Goal: Transaction & Acquisition: Purchase product/service

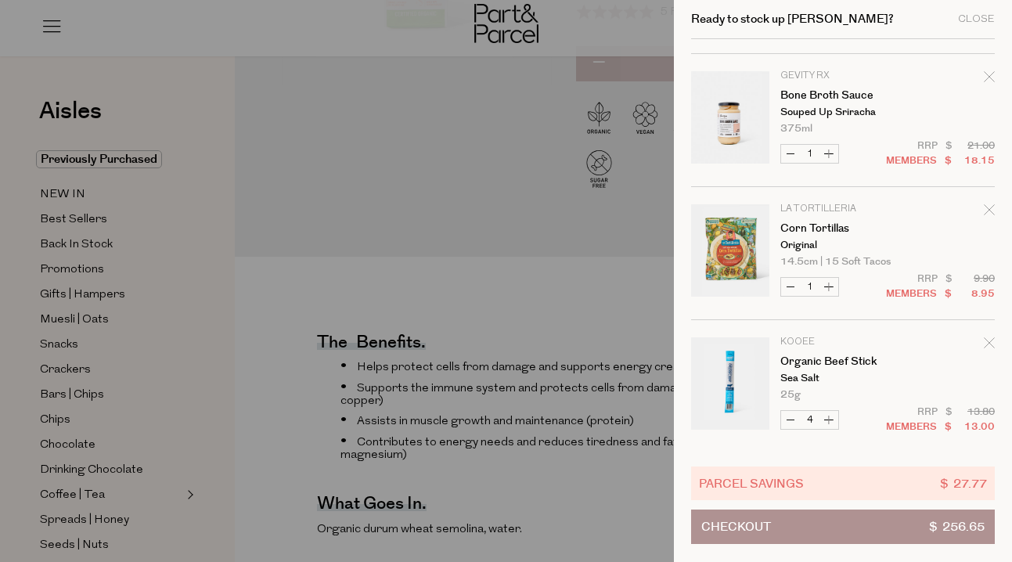
scroll to position [250, 0]
click at [985, 214] on icon "Remove Corn Tortillas" at bounding box center [989, 210] width 11 height 11
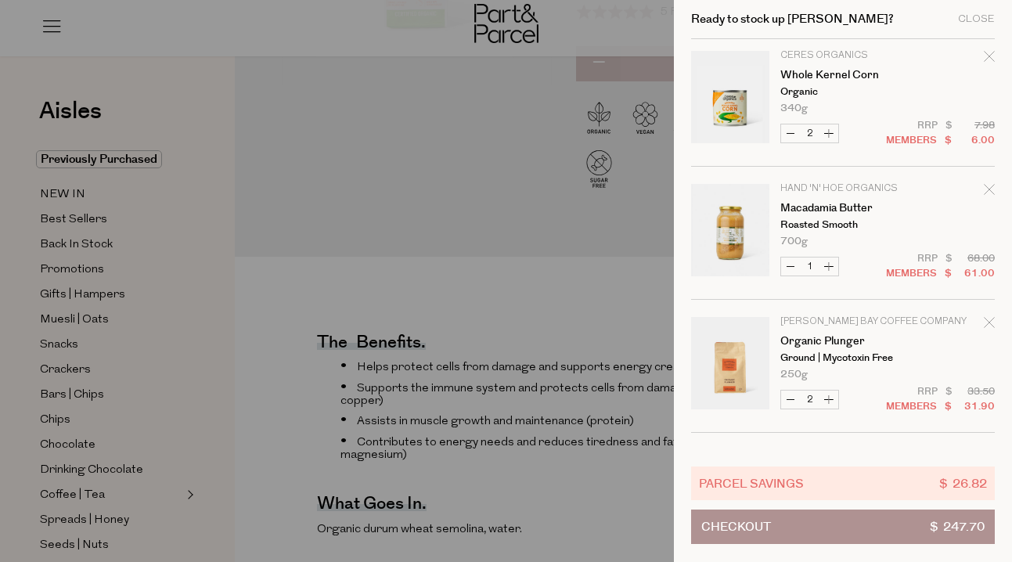
scroll to position [705, 0]
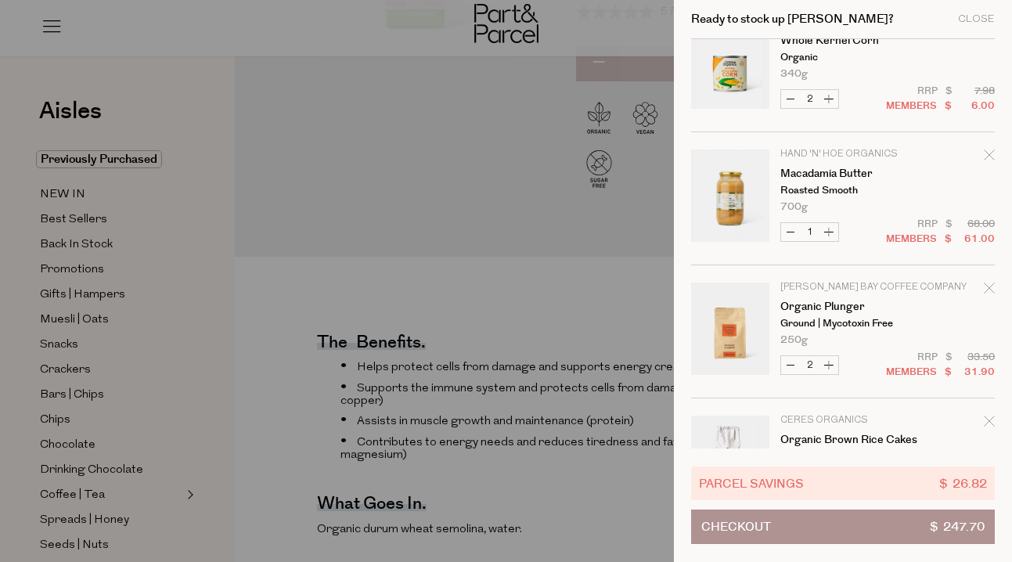
click at [988, 153] on icon "Remove Macadamia Butter" at bounding box center [989, 154] width 10 height 10
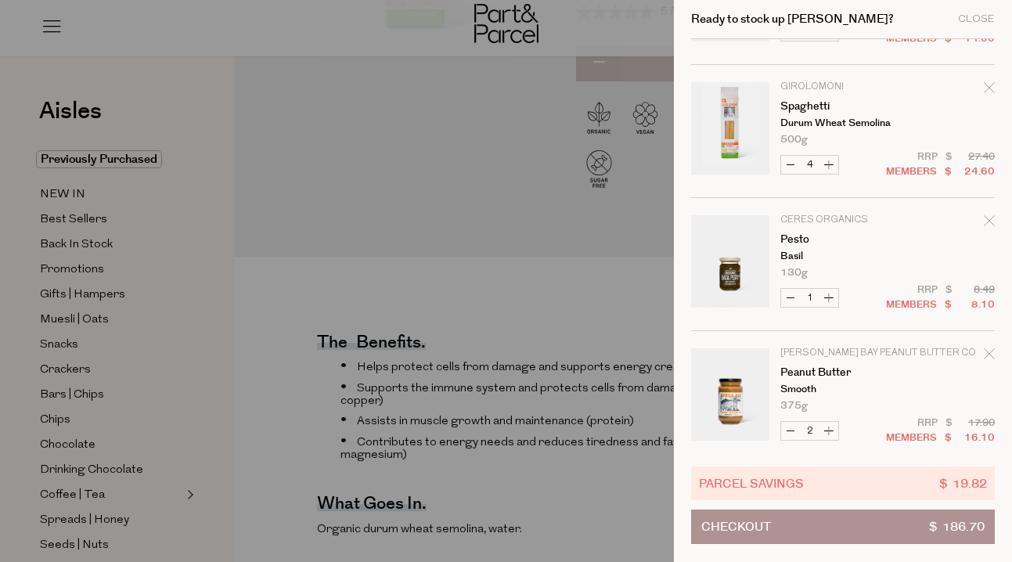
scroll to position [1031, 0]
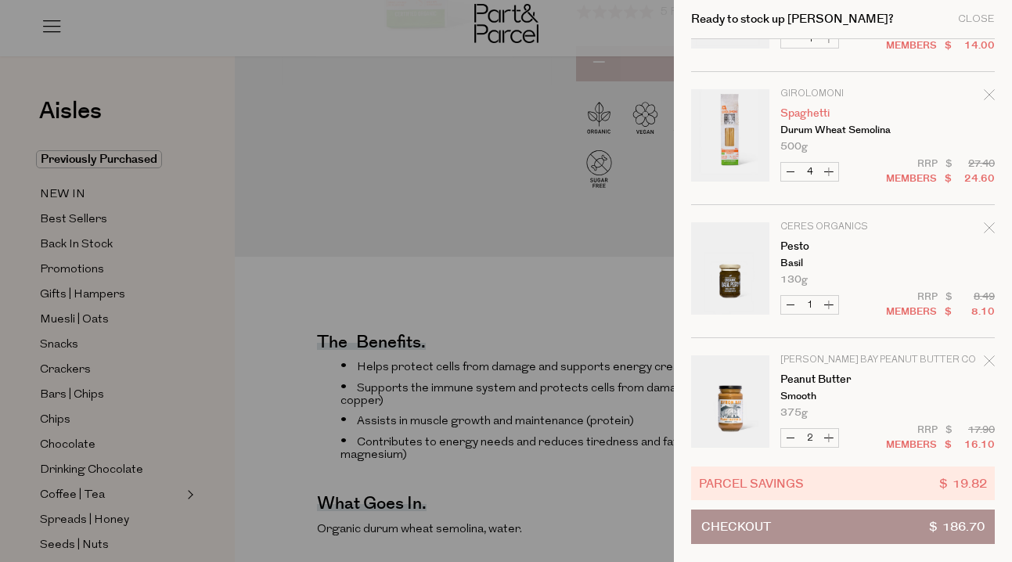
click at [812, 113] on link "Spaghetti" at bounding box center [840, 113] width 121 height 11
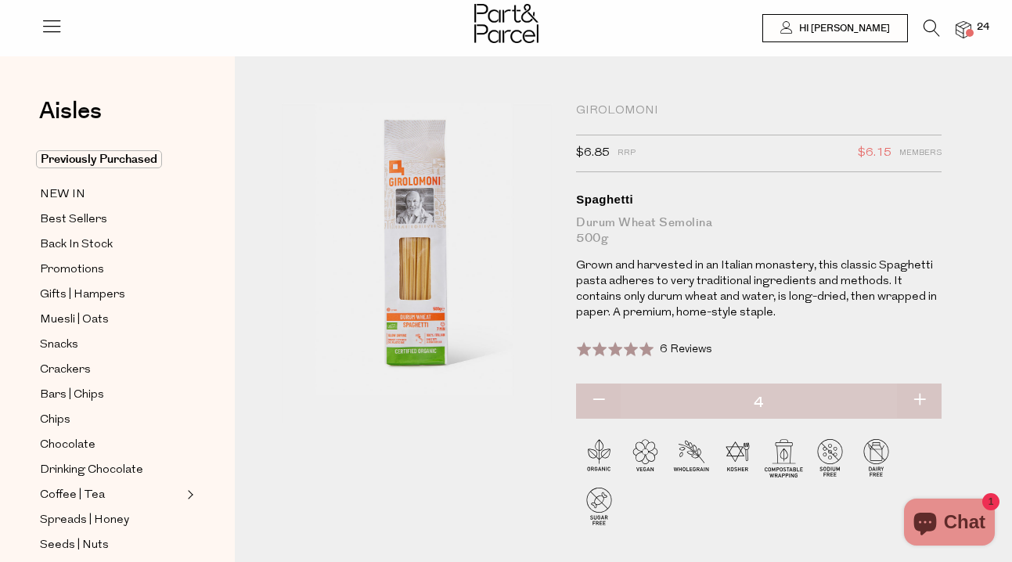
click at [966, 34] on span at bounding box center [970, 33] width 8 height 8
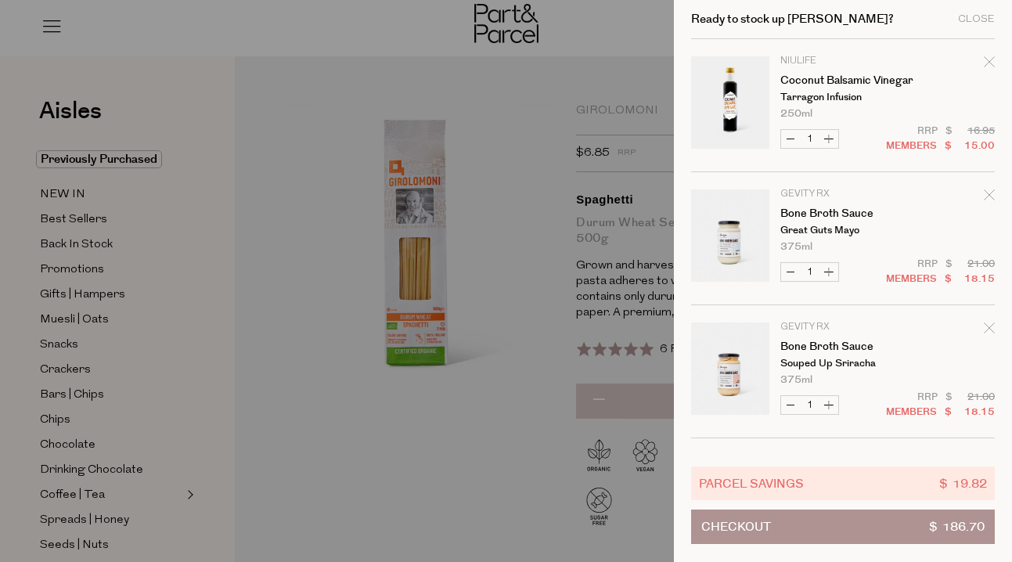
click at [984, 60] on icon "Remove Coconut Balsamic Vinegar" at bounding box center [989, 61] width 11 height 11
click at [985, 193] on icon "Remove Bone Broth Sauce" at bounding box center [989, 194] width 10 height 10
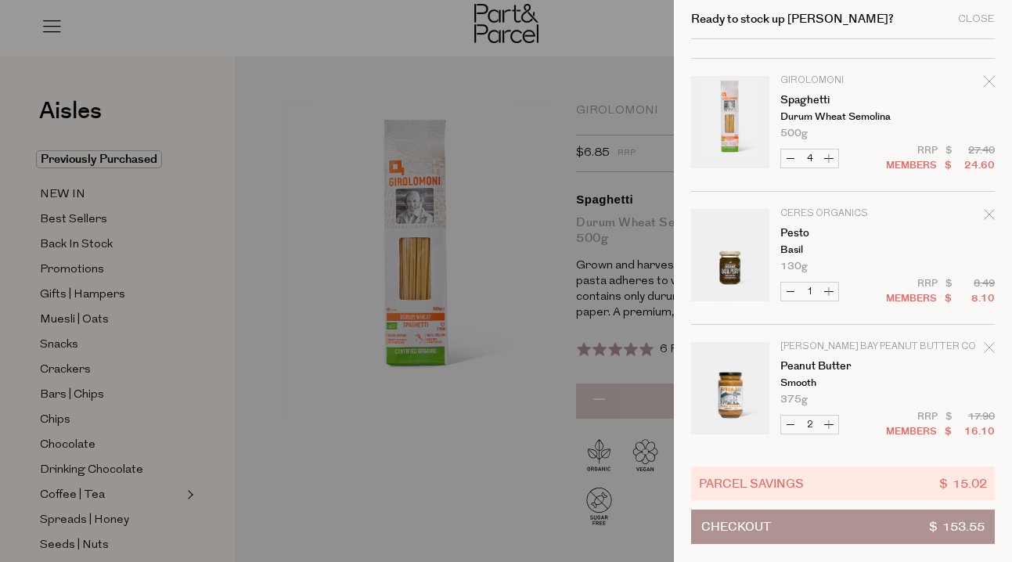
scroll to position [788, 0]
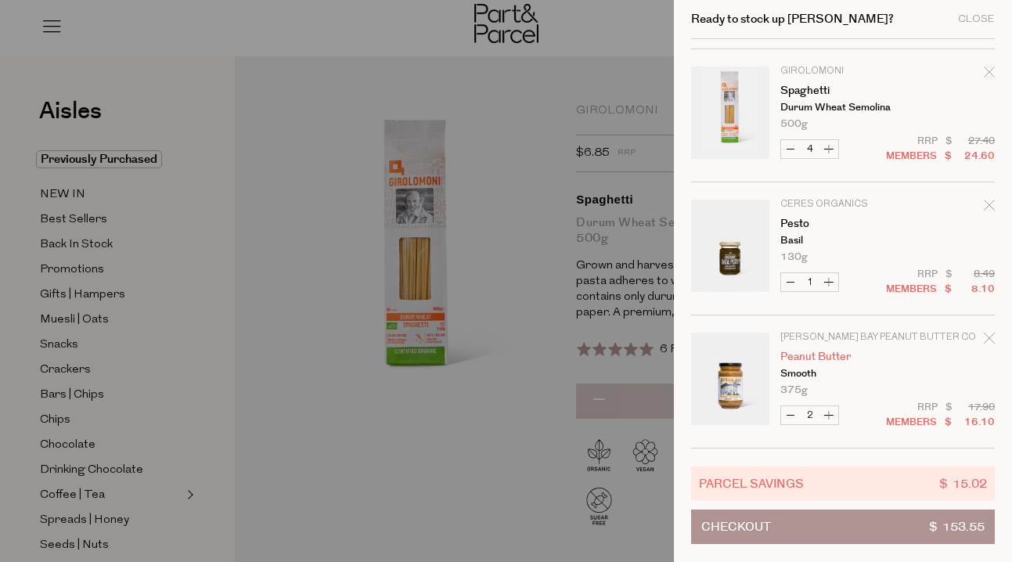
click at [818, 357] on link "Peanut Butter" at bounding box center [840, 356] width 121 height 11
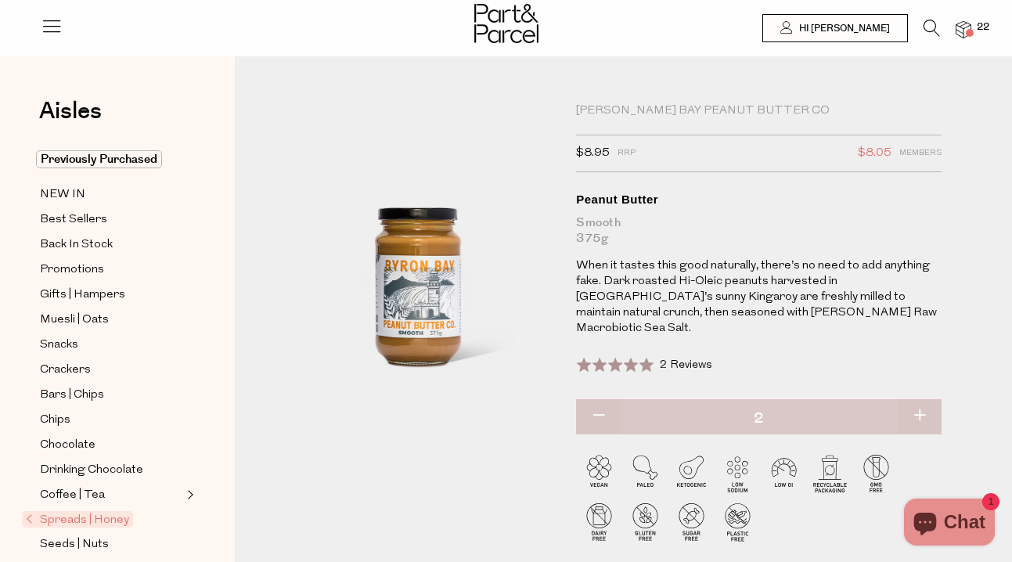
click at [966, 29] on img at bounding box center [964, 30] width 16 height 18
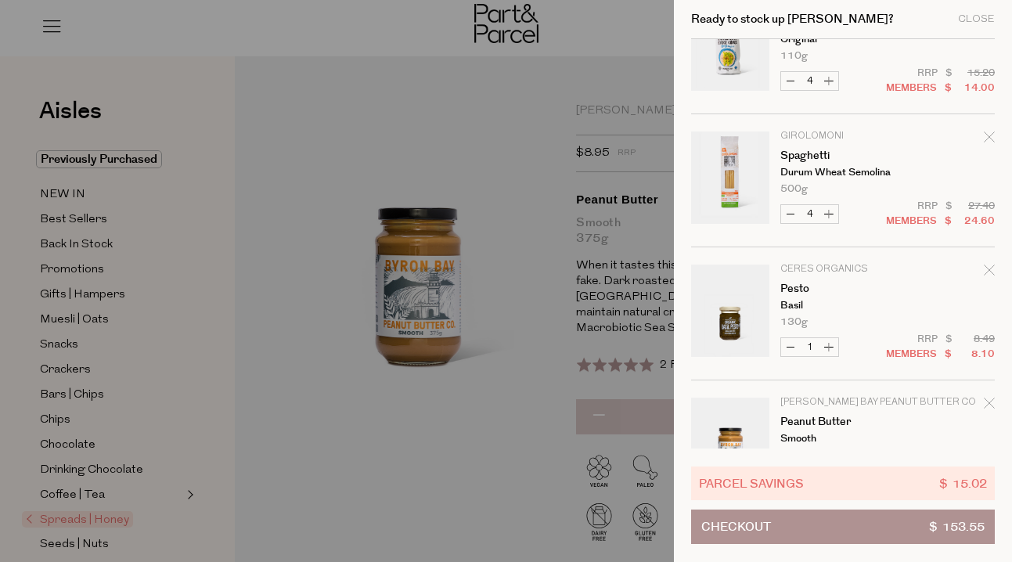
scroll to position [788, 0]
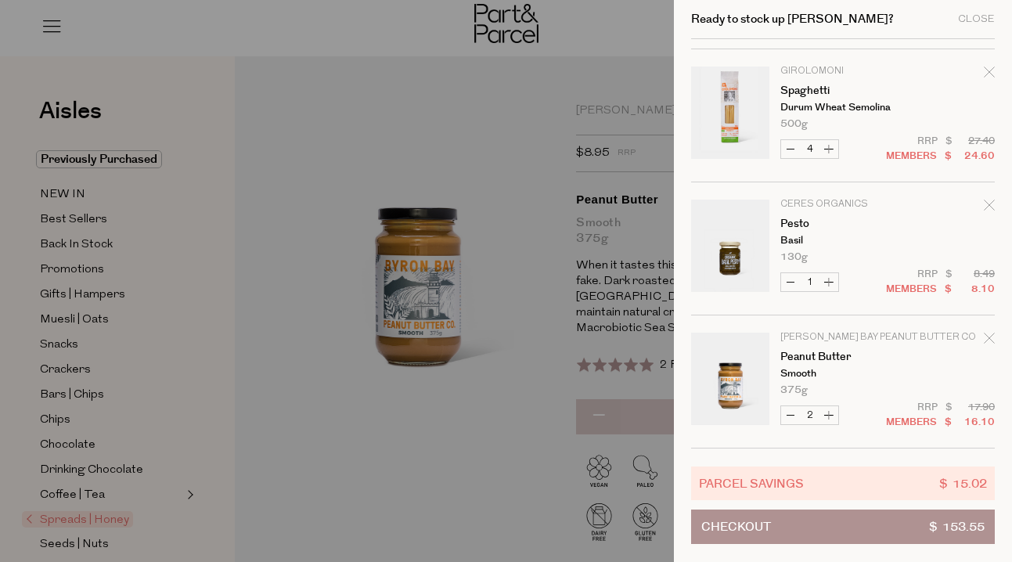
click at [819, 532] on button "Checkout $ 153.55" at bounding box center [843, 526] width 304 height 34
